Goal: Navigation & Orientation: Go to known website

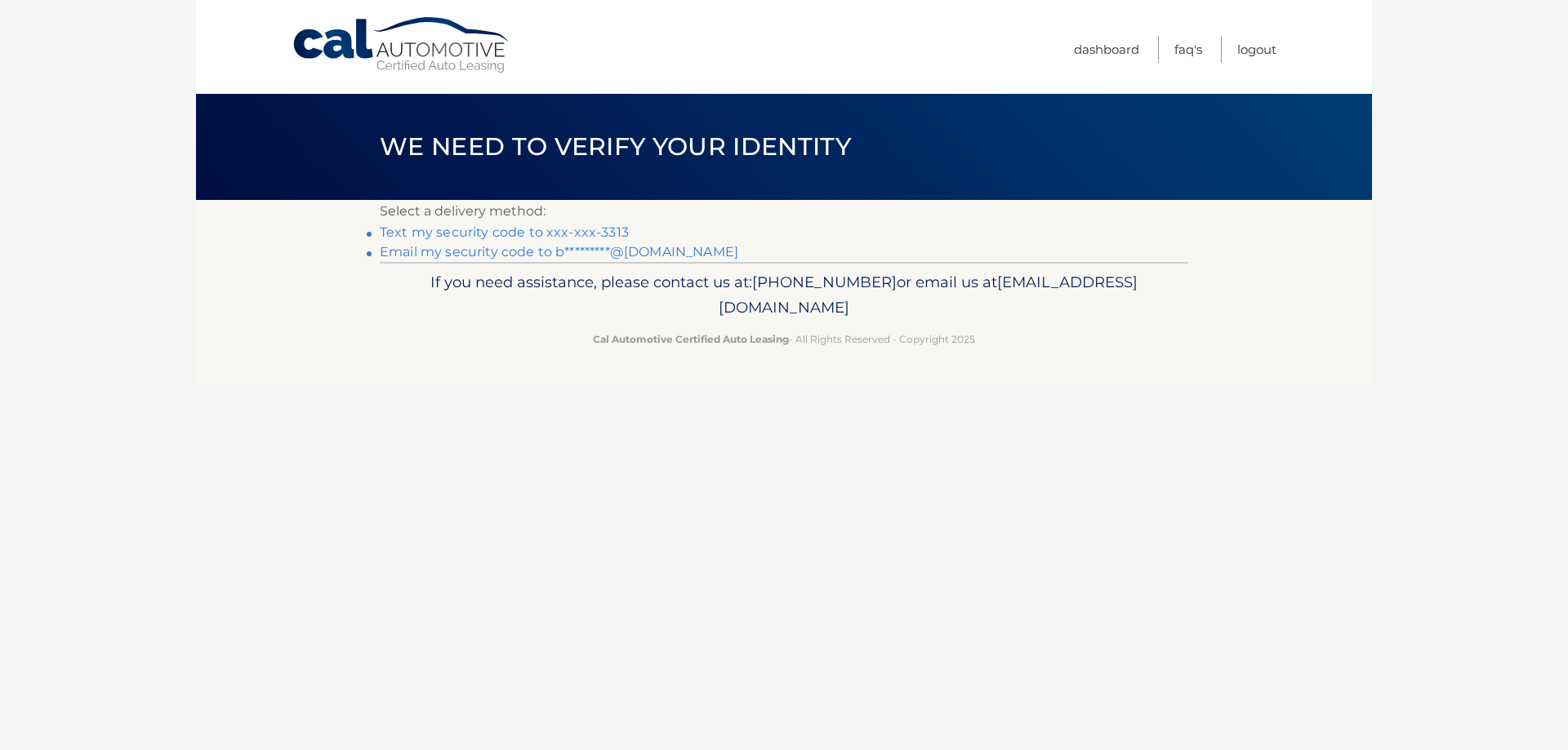
click at [569, 233] on link "Text my security code to xxx-xxx-3313" at bounding box center [504, 232] width 249 height 16
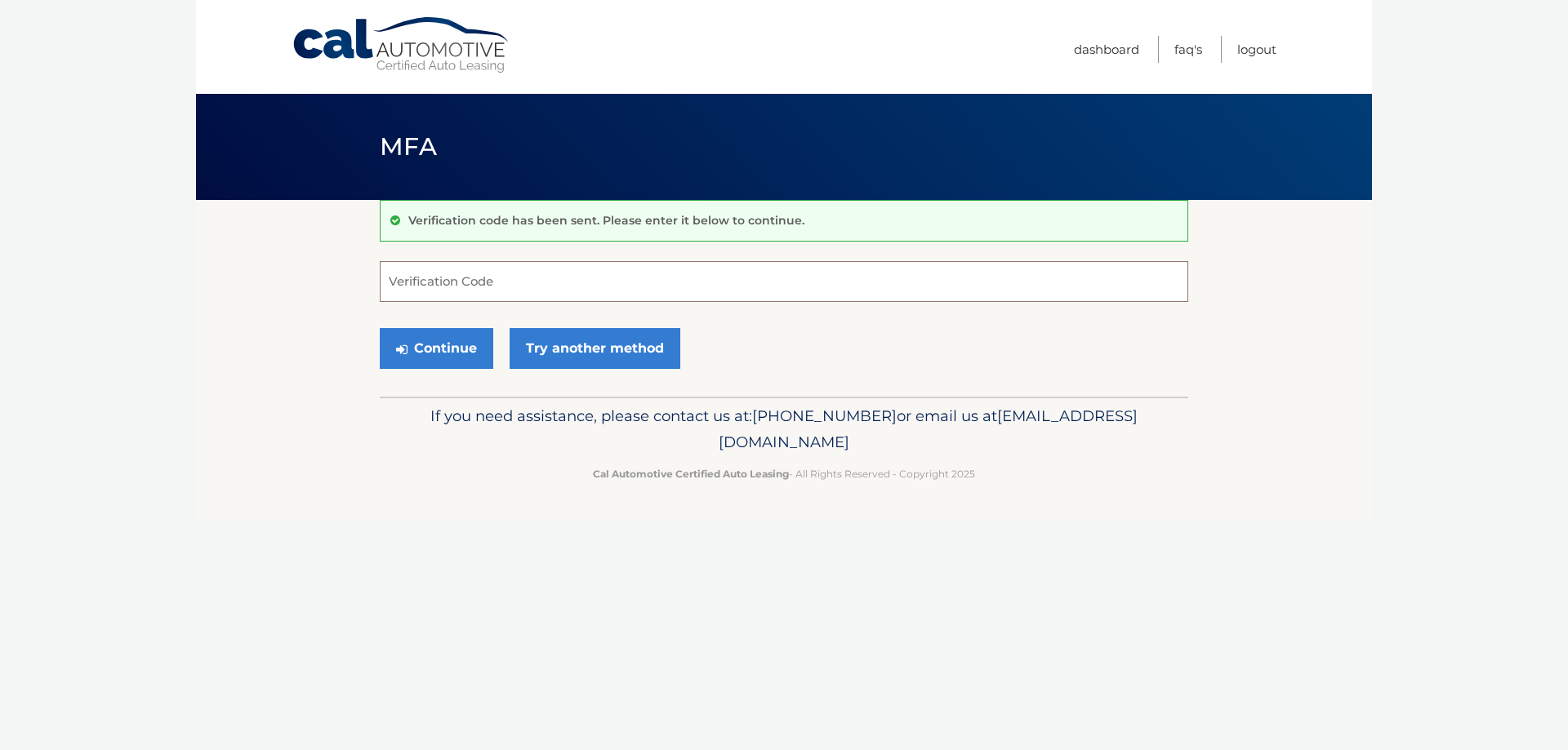
click at [547, 280] on input "Verification Code" at bounding box center [784, 281] width 809 height 41
type input "454694"
click at [380, 328] on button "Continue" at bounding box center [436, 348] width 114 height 41
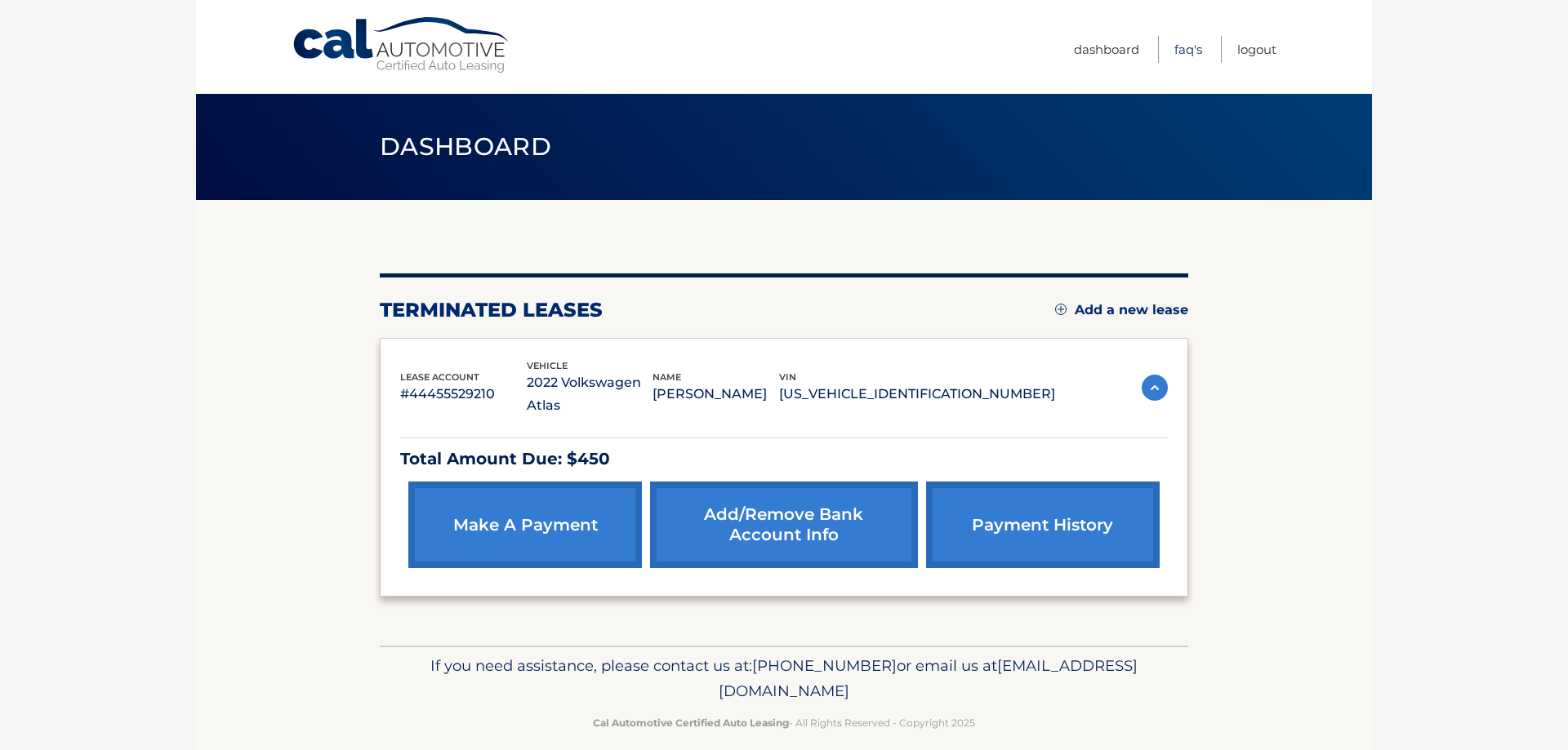
click at [1190, 53] on link "FAQ's" at bounding box center [1188, 49] width 28 height 27
